Goal: Information Seeking & Learning: Check status

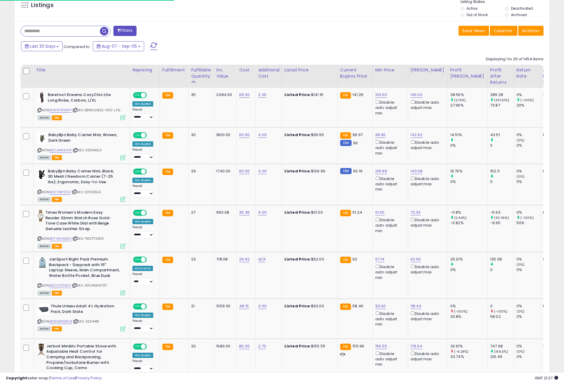
scroll to position [120, 310]
click at [418, 44] on div "Last 30 Days Compared to: Aug-07 - Sep-05" at bounding box center [281, 46] width 532 height 13
click at [221, 41] on div "Last 30 Days Compared to: Aug-07 - Sep-05" at bounding box center [216, 46] width 392 height 13
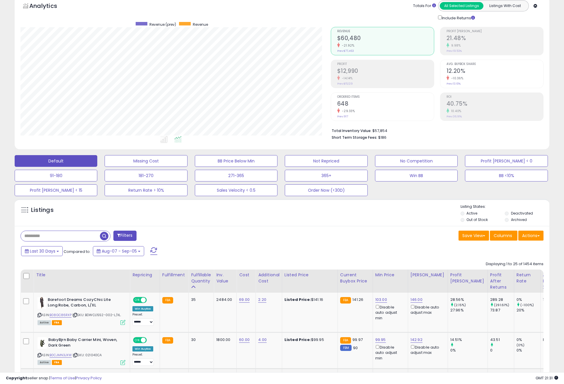
scroll to position [0, 0]
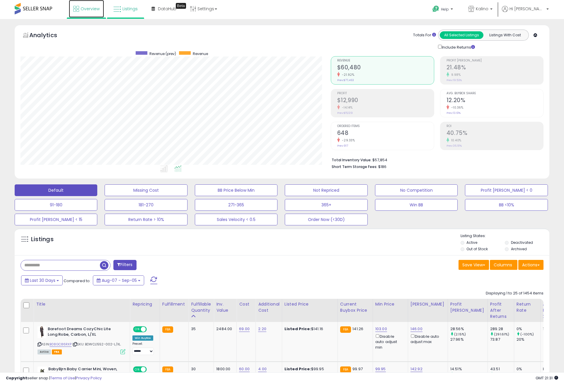
click at [92, 5] on link "Overview" at bounding box center [86, 9] width 35 height 18
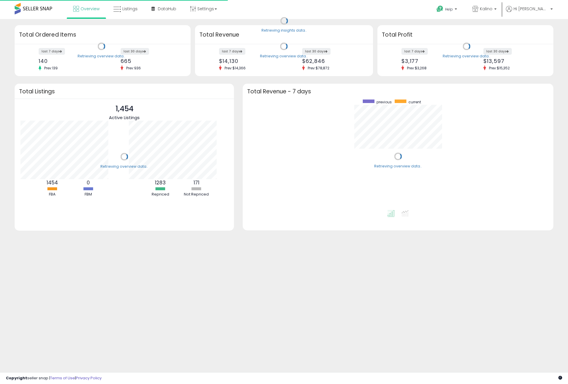
scroll to position [59, 108]
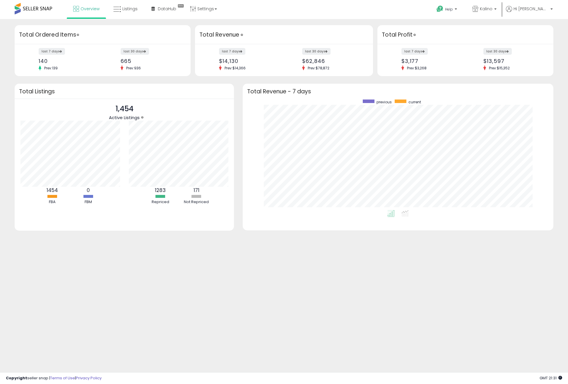
click at [290, 21] on div "Retrieving insights data.. Retrieving overview data.. Total Ordered Items last …" at bounding box center [284, 140] width 568 height 243
click at [128, 7] on span "Listings" at bounding box center [129, 9] width 15 height 6
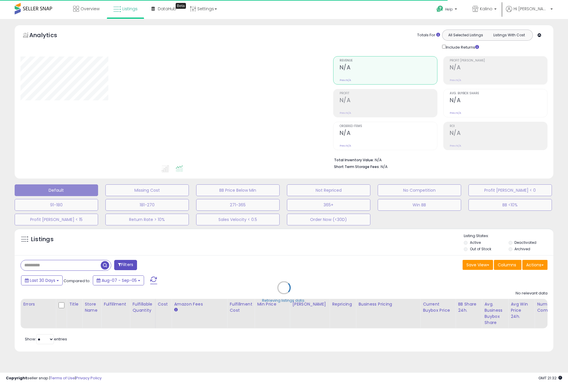
click at [13, 22] on div "**********" at bounding box center [284, 196] width 568 height 355
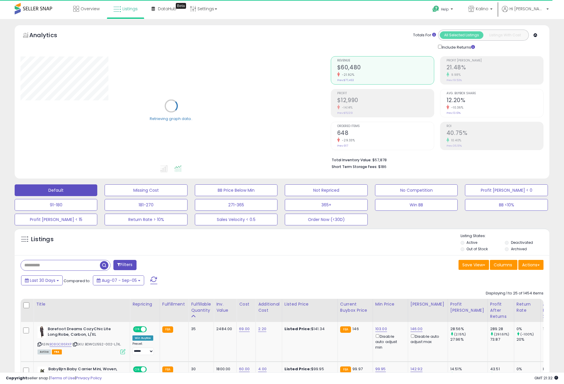
drag, startPoint x: 0, startPoint y: 63, endPoint x: 225, endPoint y: 231, distance: 280.7
click at [225, 231] on div "Listings Active" at bounding box center [282, 241] width 535 height 27
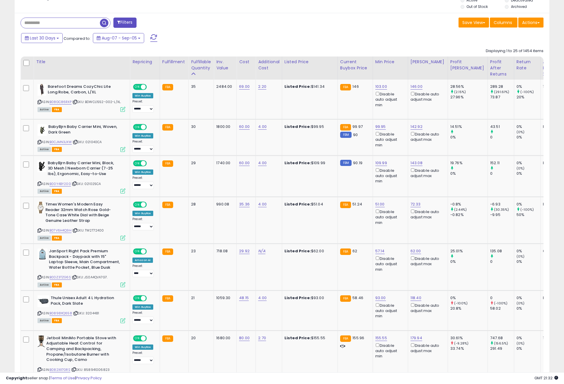
scroll to position [234, 0]
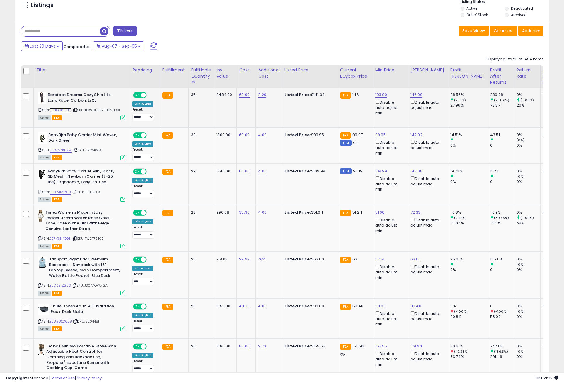
click at [56, 109] on link "B08GC86RXP" at bounding box center [61, 110] width 22 height 5
click at [388, 34] on div "Save View Save As New View Update Current View Columns Actions Import Export Vi…" at bounding box center [415, 31] width 266 height 11
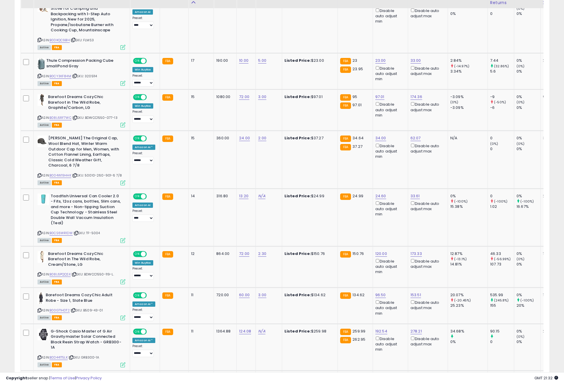
scroll to position [644, 0]
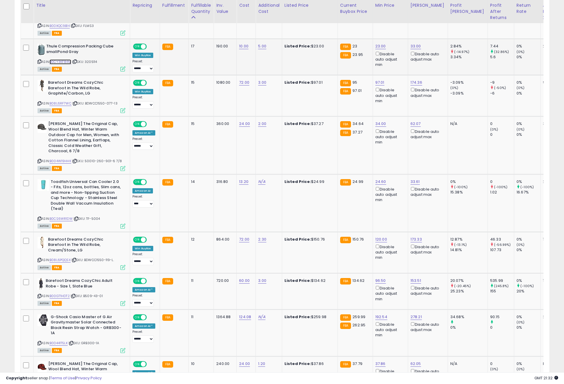
click at [59, 59] on link "B0CY3KF84M" at bounding box center [61, 61] width 22 height 5
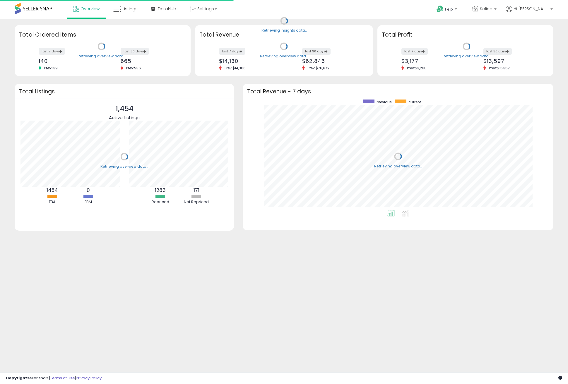
scroll to position [111, 299]
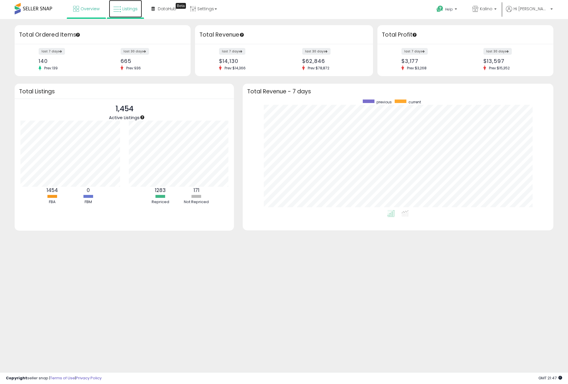
click at [132, 11] on span "Listings" at bounding box center [129, 9] width 15 height 6
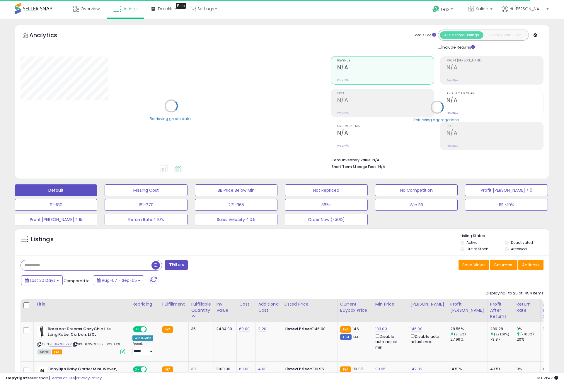
click at [73, 265] on input "text" at bounding box center [86, 265] width 131 height 10
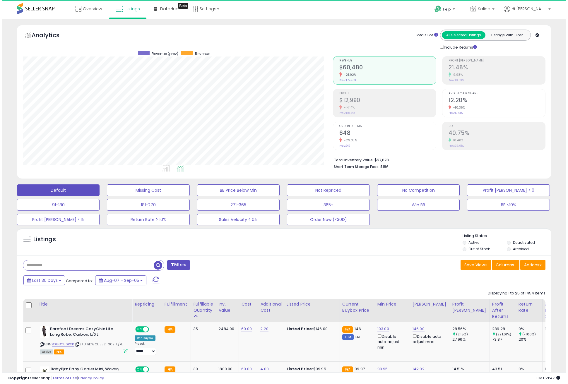
scroll to position [120, 310]
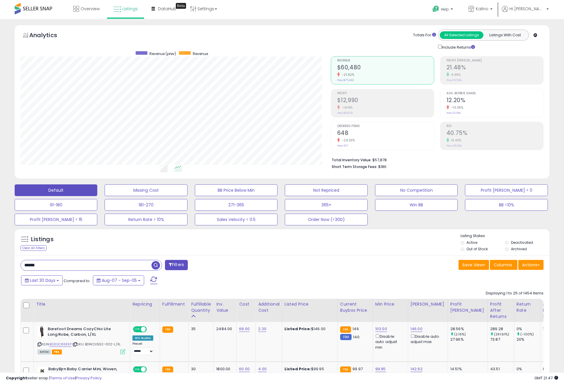
type input "******"
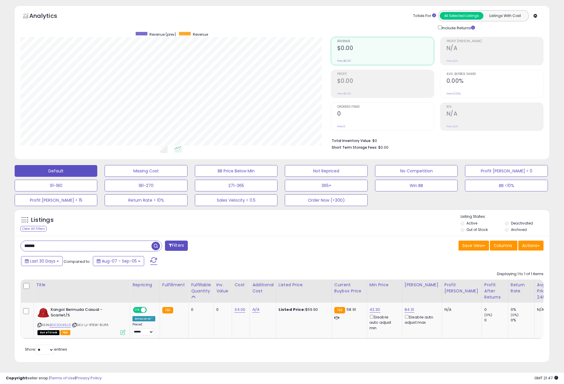
scroll to position [120, 310]
click at [54, 258] on span "Last 30 Days" at bounding box center [42, 261] width 25 height 6
type input "**********"
click at [56, 318] on button "Cancel" at bounding box center [59, 322] width 18 height 9
click at [239, 261] on div "Last 30 Days Compared to: Aug-07 - Sep-05" at bounding box center [216, 261] width 392 height 13
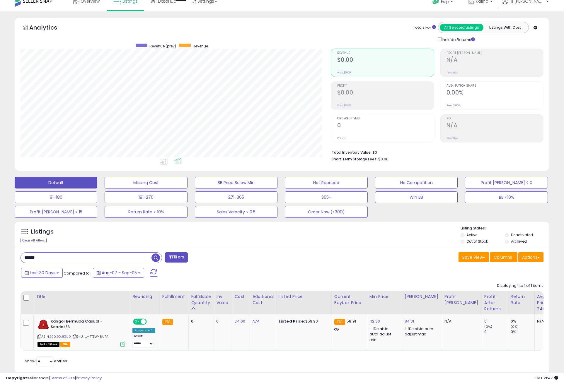
scroll to position [0, 0]
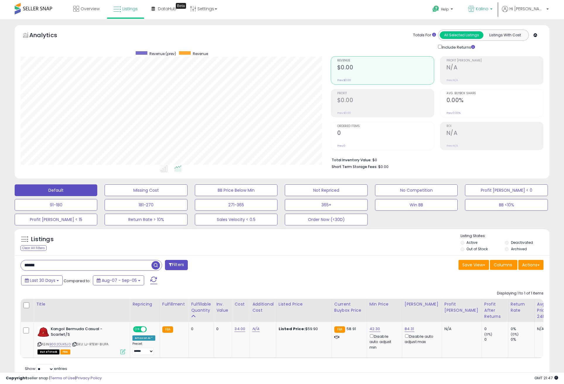
click at [497, 4] on link "Kalino" at bounding box center [480, 9] width 33 height 19
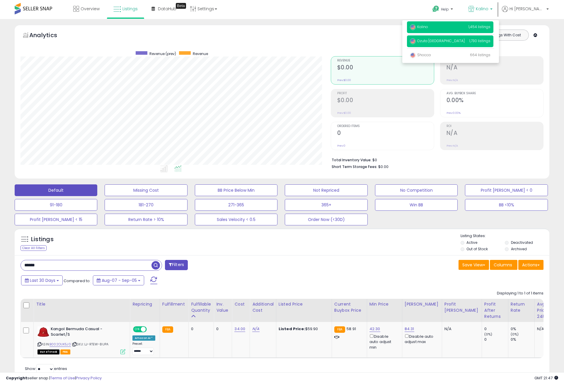
click at [457, 40] on p "Ozuta USA 1,730 listings" at bounding box center [450, 41] width 86 height 12
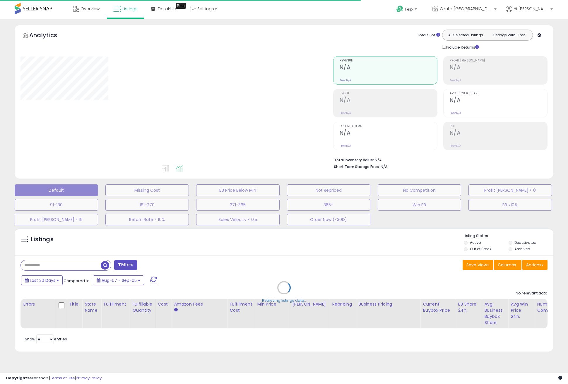
click at [42, 264] on div "Retrieving listings data.." at bounding box center [284, 293] width 548 height 134
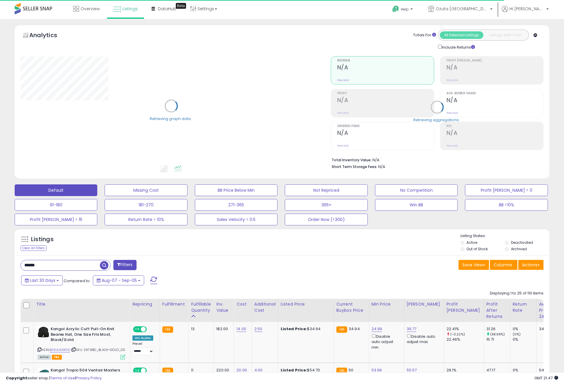
click at [46, 265] on input "******" at bounding box center [60, 265] width 79 height 10
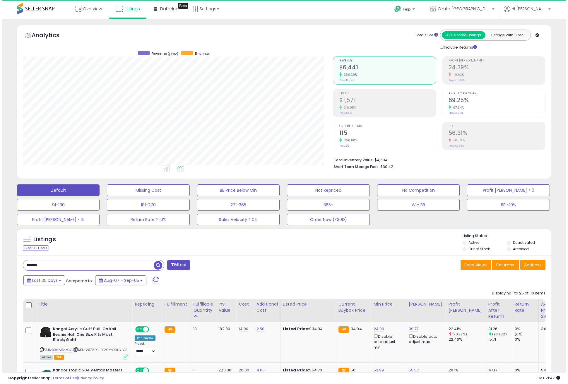
scroll to position [120, 310]
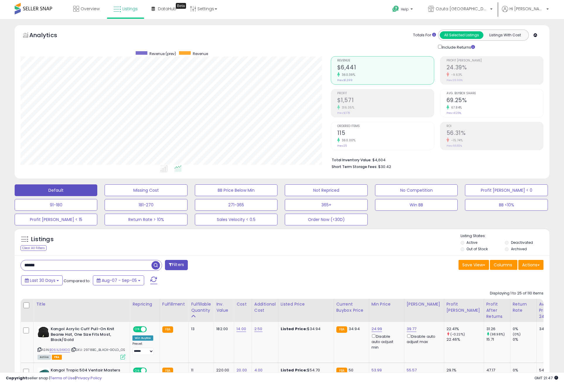
click at [157, 264] on span "button" at bounding box center [155, 265] width 8 height 8
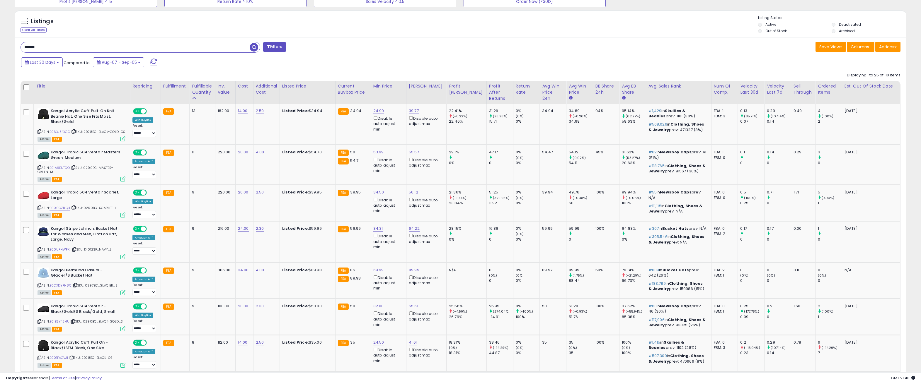
scroll to position [176, 0]
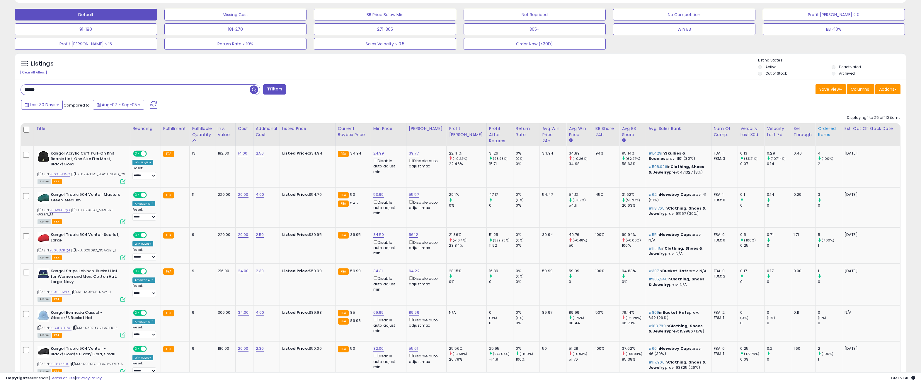
click at [568, 132] on div "Ordered Items" at bounding box center [828, 132] width 22 height 12
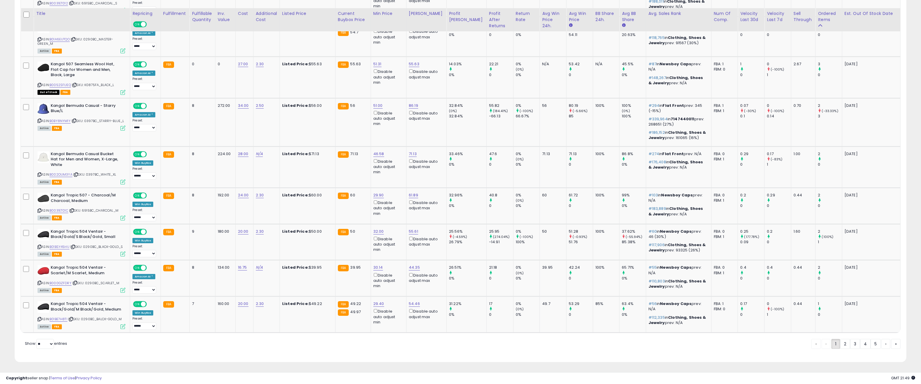
scroll to position [976, 0]
click at [568, 345] on link "2" at bounding box center [845, 344] width 10 height 10
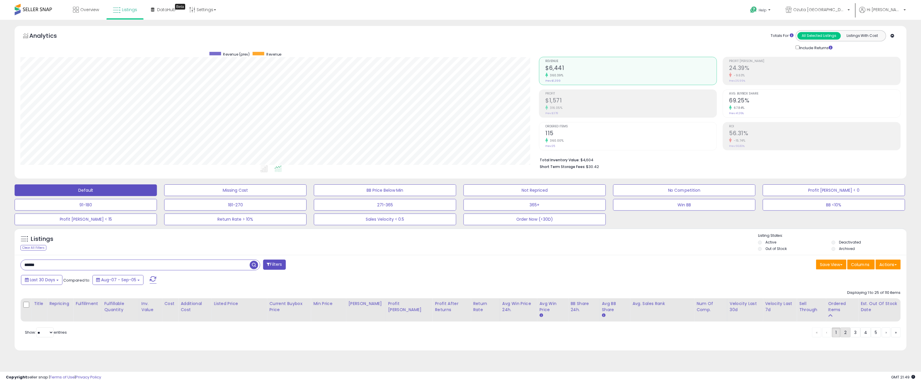
scroll to position [120, 521]
click at [568, 279] on div "Last 30 Days Compared to: Aug-07 - Sep-05" at bounding box center [461, 281] width 893 height 13
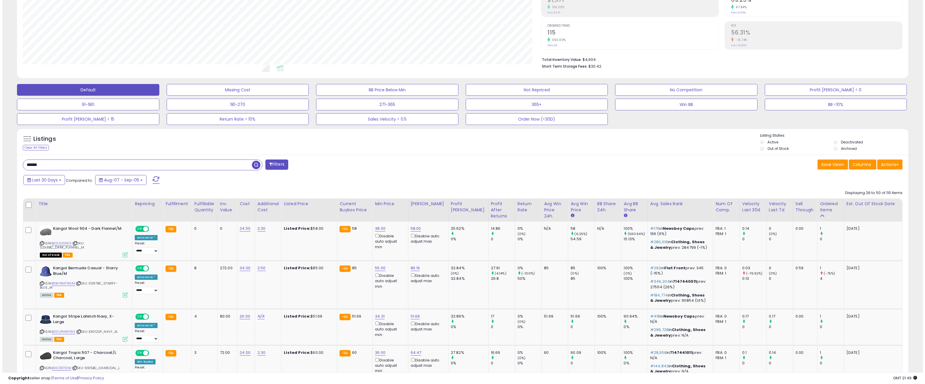
scroll to position [0, 0]
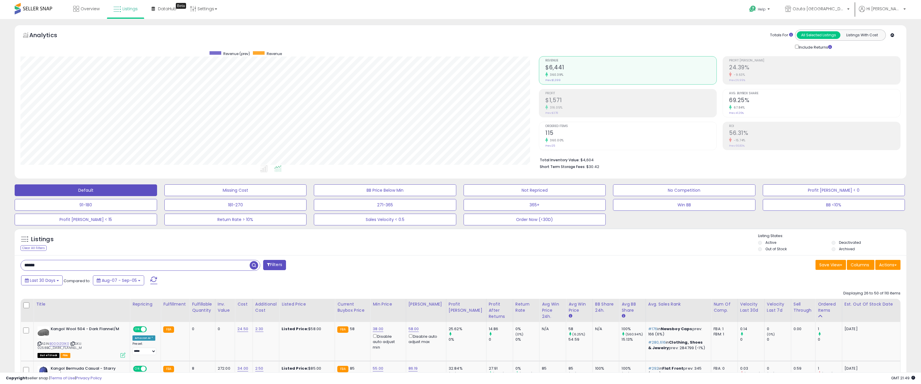
click at [567, 68] on h2 "$6,441" at bounding box center [630, 68] width 171 height 8
click at [42, 267] on input "******" at bounding box center [135, 265] width 229 height 10
drag, startPoint x: 46, startPoint y: 265, endPoint x: 7, endPoint y: 266, distance: 38.4
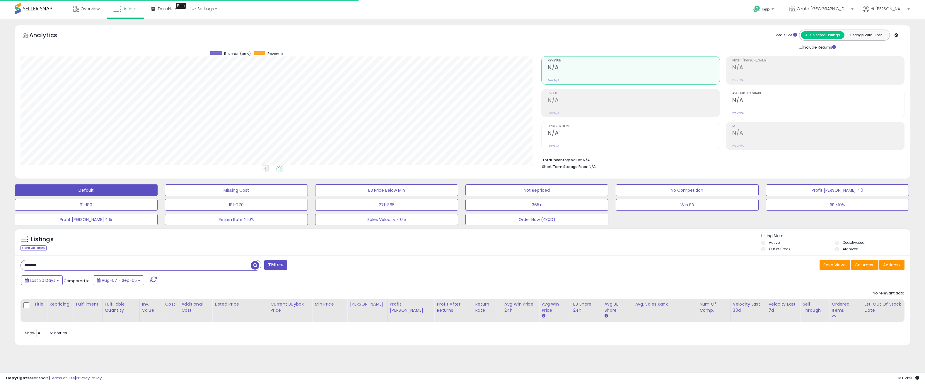
scroll to position [120, 521]
click at [31, 267] on input "*******" at bounding box center [136, 265] width 230 height 10
type input "********"
click at [568, 6] on span "Ozuta [GEOGRAPHIC_DATA]" at bounding box center [823, 9] width 53 height 6
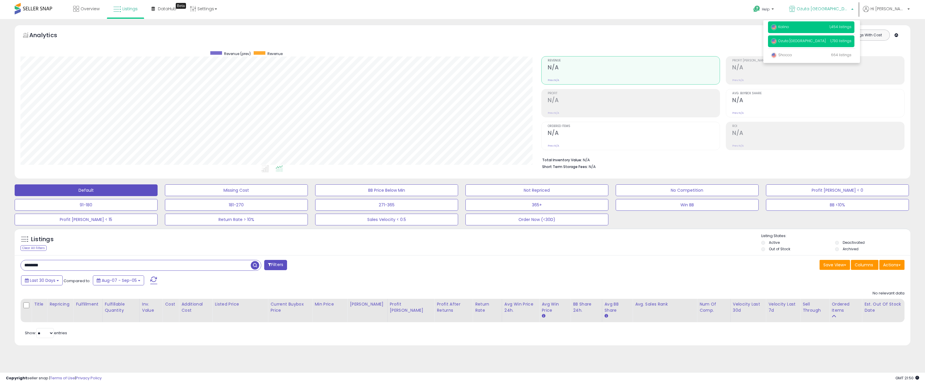
click at [568, 25] on p "Kalino 1,454 listings" at bounding box center [811, 27] width 86 height 12
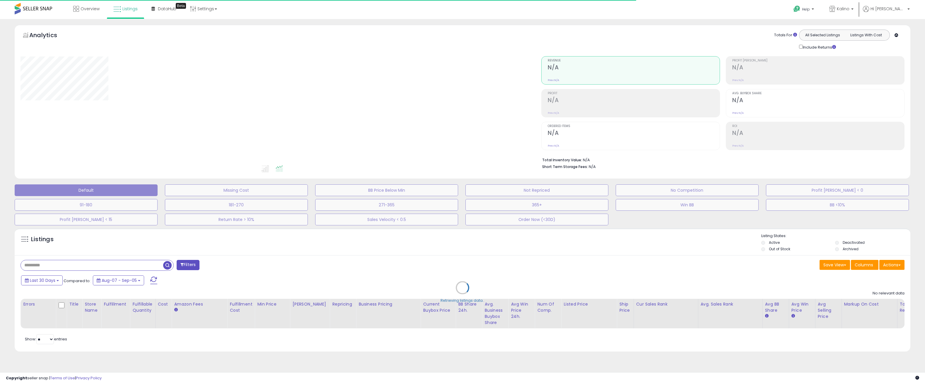
click at [62, 268] on div "Retrieving listings data.." at bounding box center [462, 293] width 904 height 134
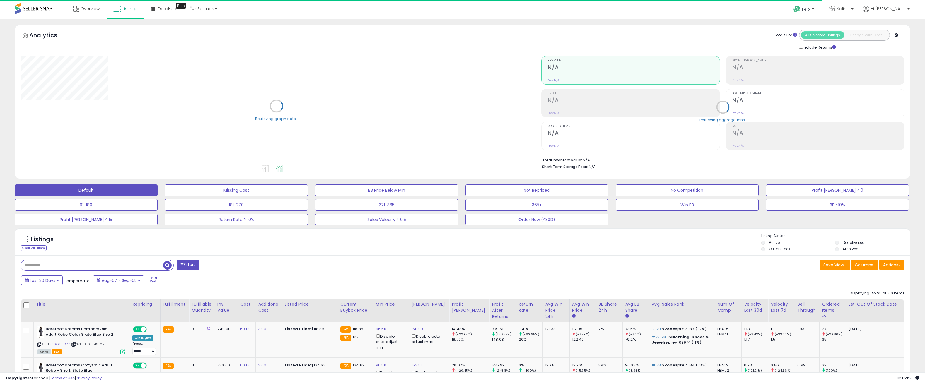
type input "********"
click at [64, 264] on input "********" at bounding box center [91, 265] width 141 height 10
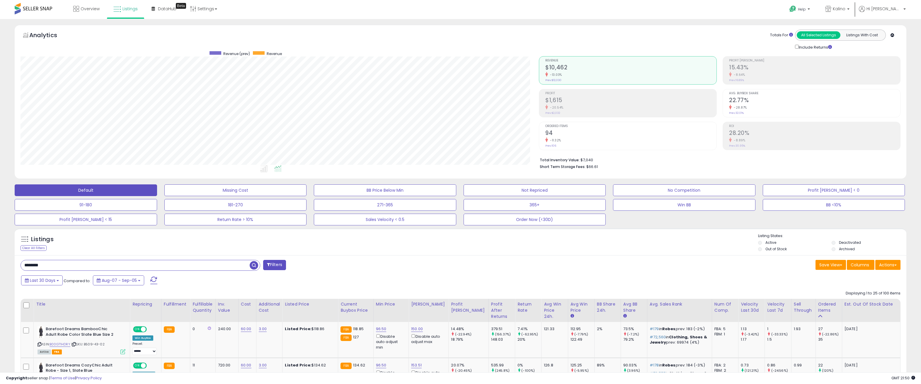
scroll to position [120, 518]
click at [767, 278] on div "Last 30 Days Compared to: Aug-07 - Sep-05" at bounding box center [459, 281] width 888 height 13
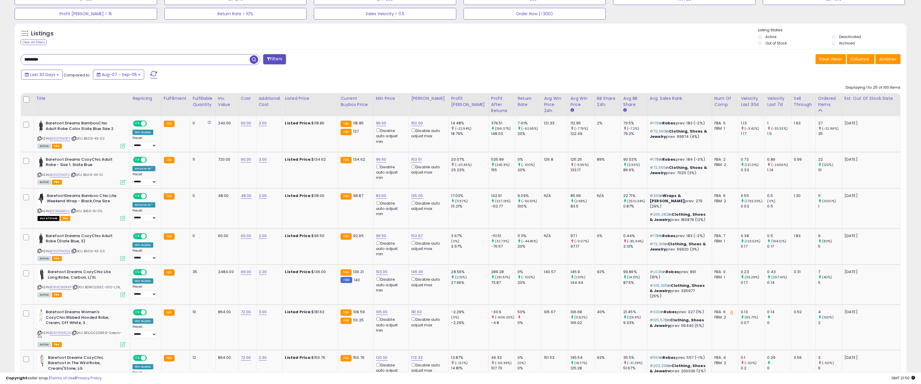
scroll to position [234, 0]
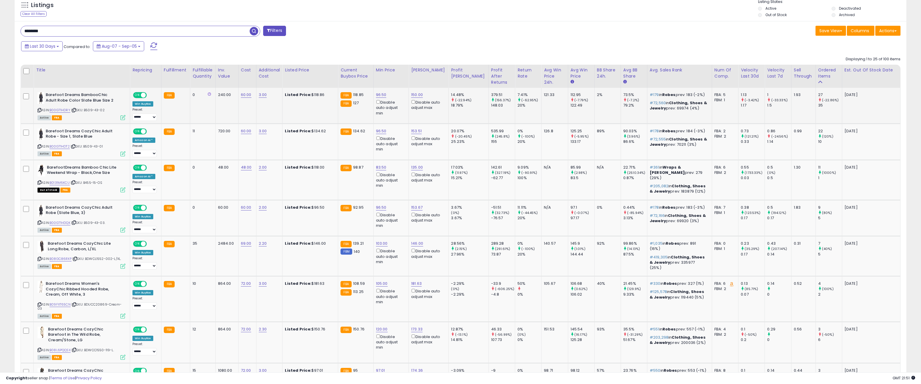
click at [868, 113] on td "[DATE]" at bounding box center [871, 106] width 58 height 36
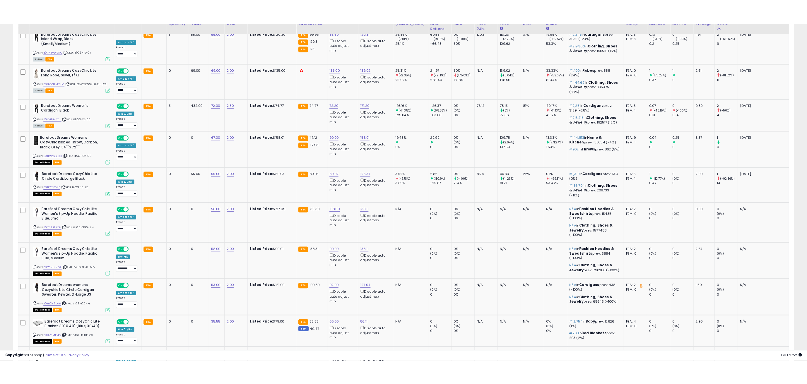
scroll to position [615, 0]
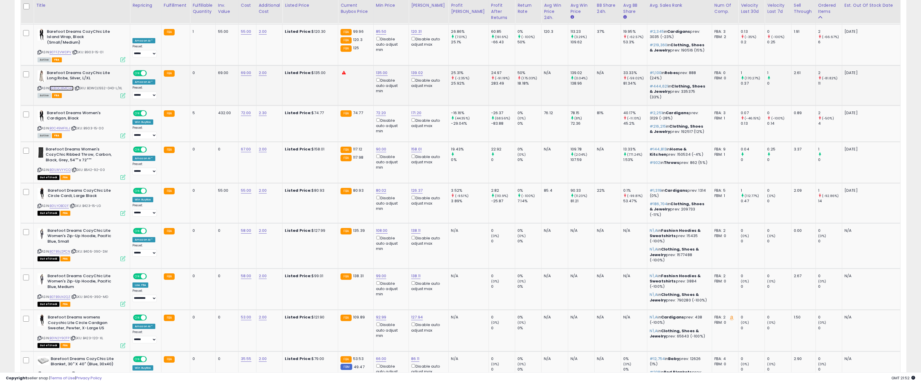
click at [69, 86] on link "B08GC8MCHC" at bounding box center [62, 88] width 24 height 5
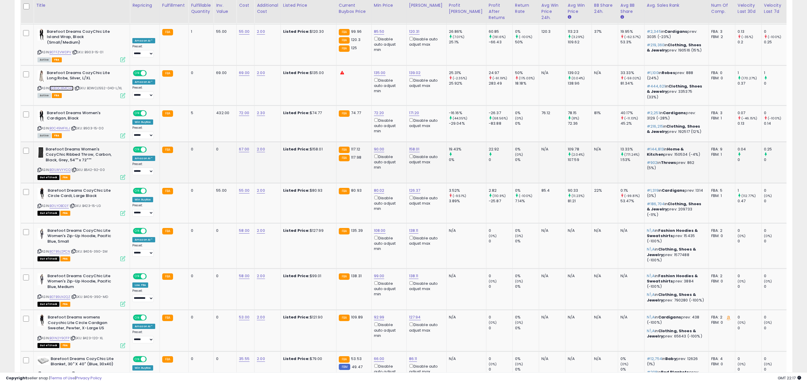
scroll to position [292780, 292448]
click at [800, 80] on div "**********" at bounding box center [403, 93] width 801 height 1366
click at [793, 64] on div "Listings Clear All Filters" at bounding box center [403, 192] width 787 height 1165
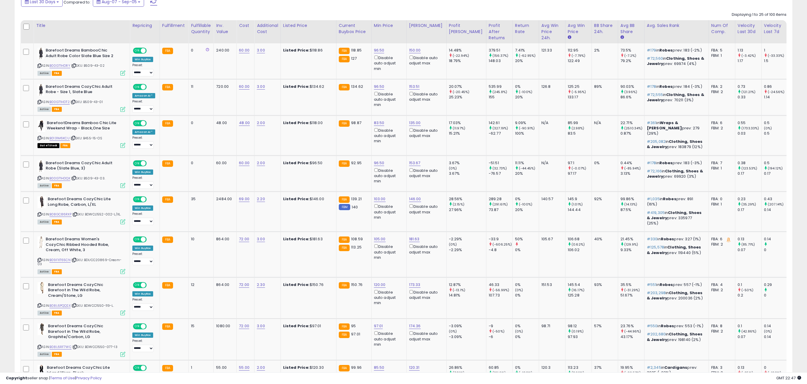
scroll to position [0, 0]
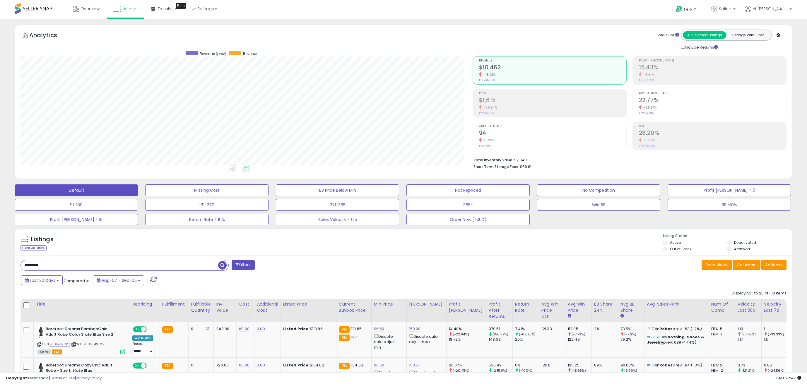
click at [796, 35] on div "Analytics Totals For All Selected Listings Listings With Cost Include Returns" at bounding box center [403, 103] width 787 height 157
